Goal: Information Seeking & Learning: Learn about a topic

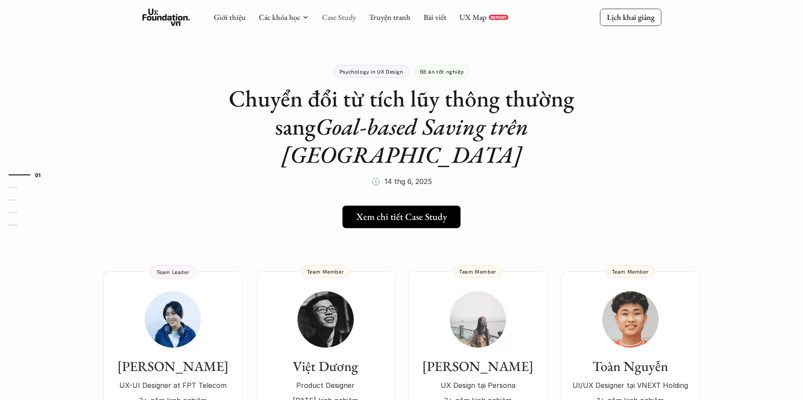
click at [346, 16] on link "Case Study" at bounding box center [339, 17] width 34 height 10
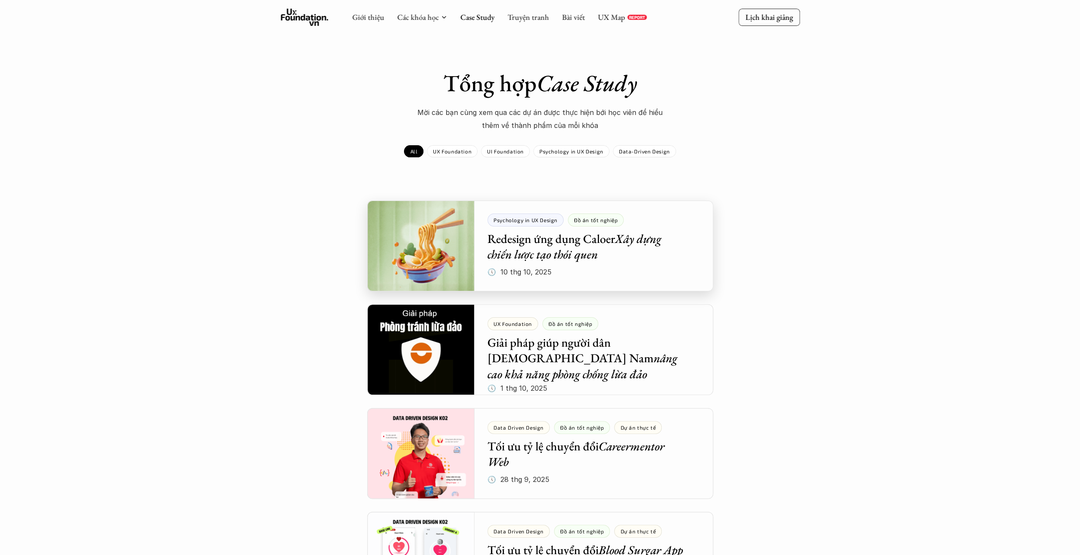
click at [515, 248] on div at bounding box center [540, 246] width 346 height 91
click at [610, 237] on div at bounding box center [540, 246] width 346 height 91
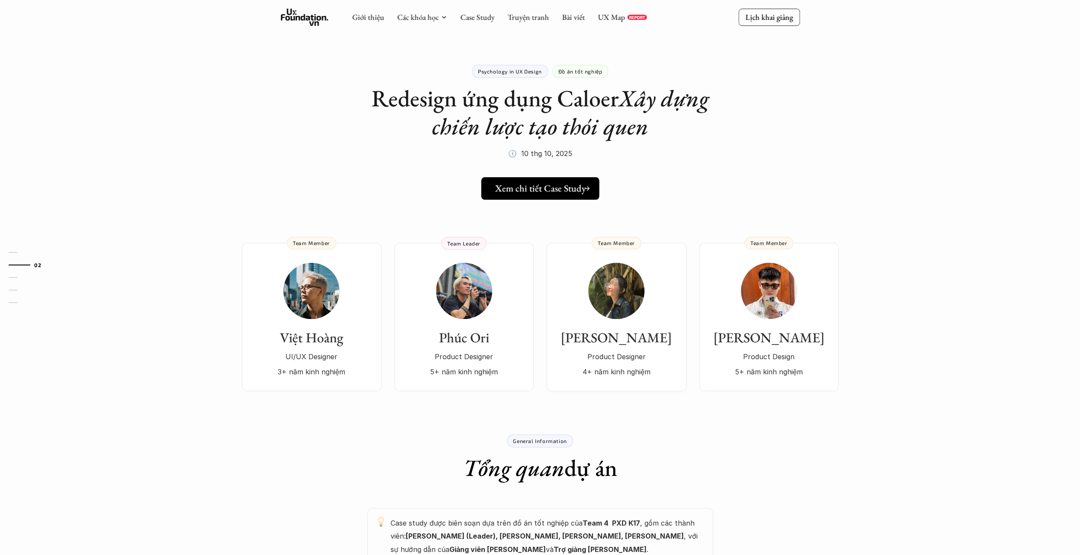
click at [553, 190] on h5 "Xem chi tiết Case Study" at bounding box center [540, 188] width 91 height 11
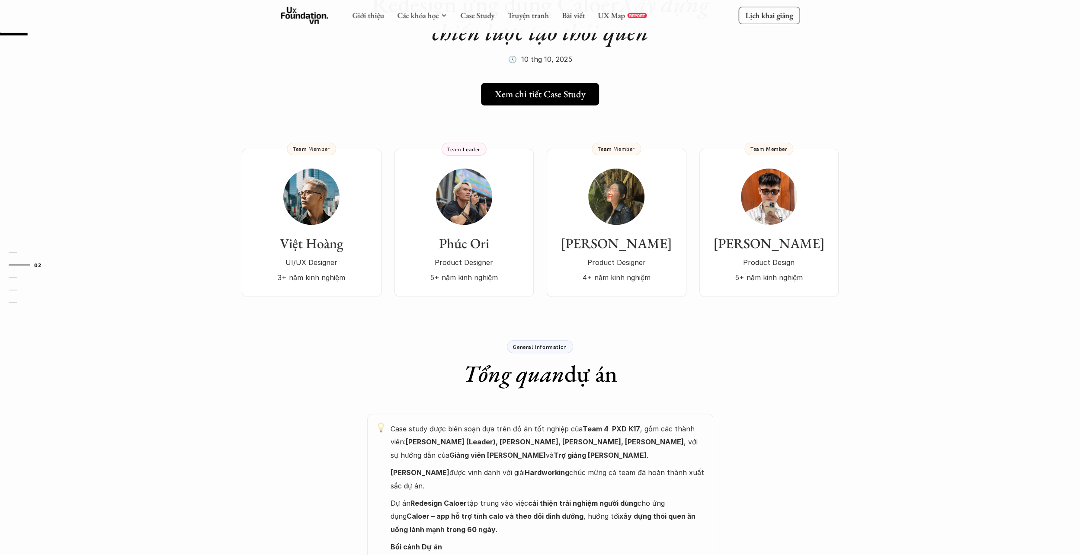
scroll to position [130, 0]
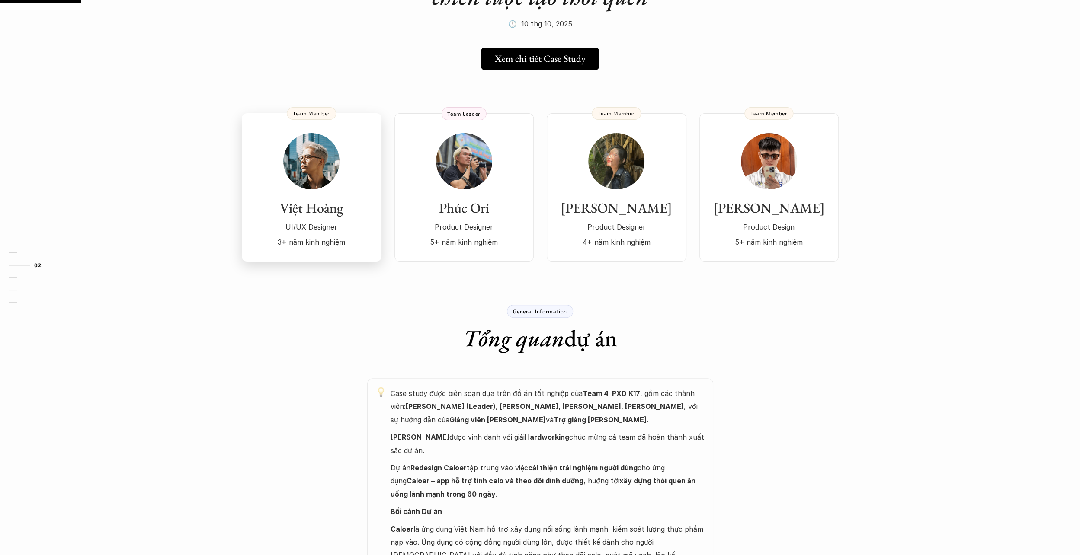
click at [321, 160] on img at bounding box center [311, 161] width 56 height 56
click at [494, 210] on h3 "Phúc Ori" at bounding box center [464, 208] width 122 height 16
click at [651, 214] on h3 "Mai Phùng" at bounding box center [616, 208] width 122 height 16
click at [737, 152] on div "Anh Tuấn Product Design 5+ năm kinh nghiệm" at bounding box center [769, 190] width 122 height 115
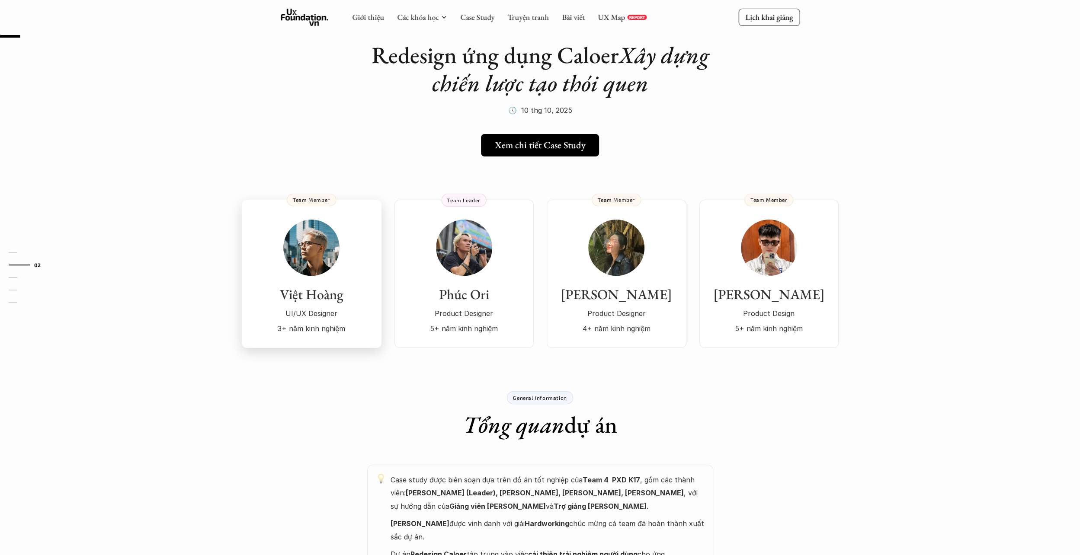
scroll to position [0, 0]
